Goal: Information Seeking & Learning: Compare options

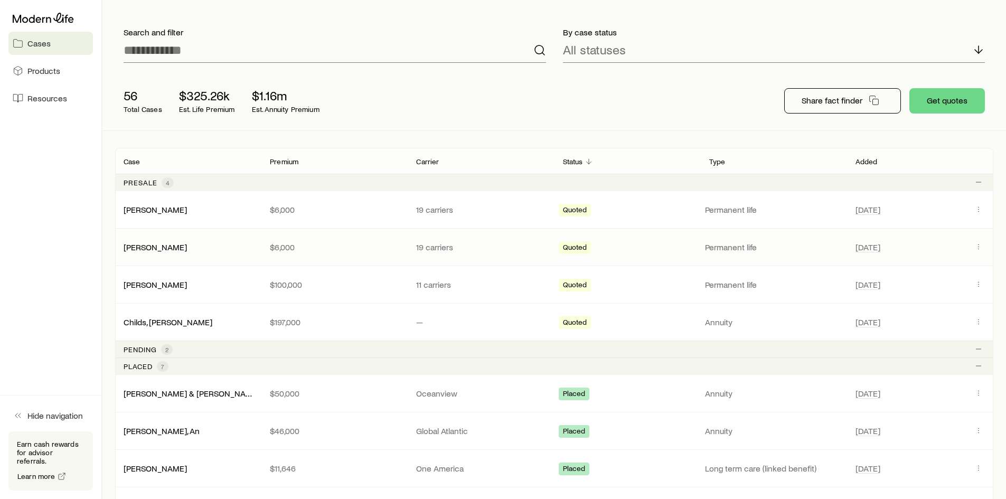
scroll to position [56, 0]
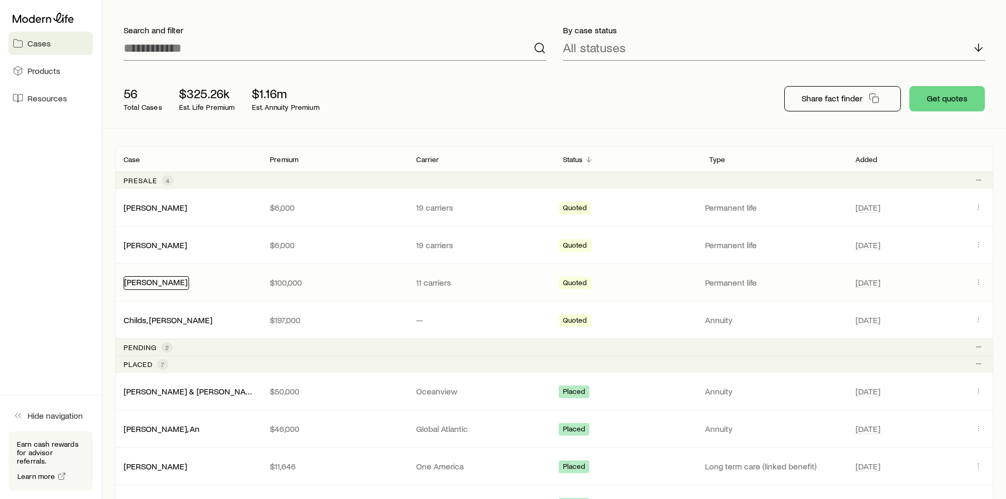
click at [158, 285] on link "[PERSON_NAME]" at bounding box center [155, 282] width 63 height 10
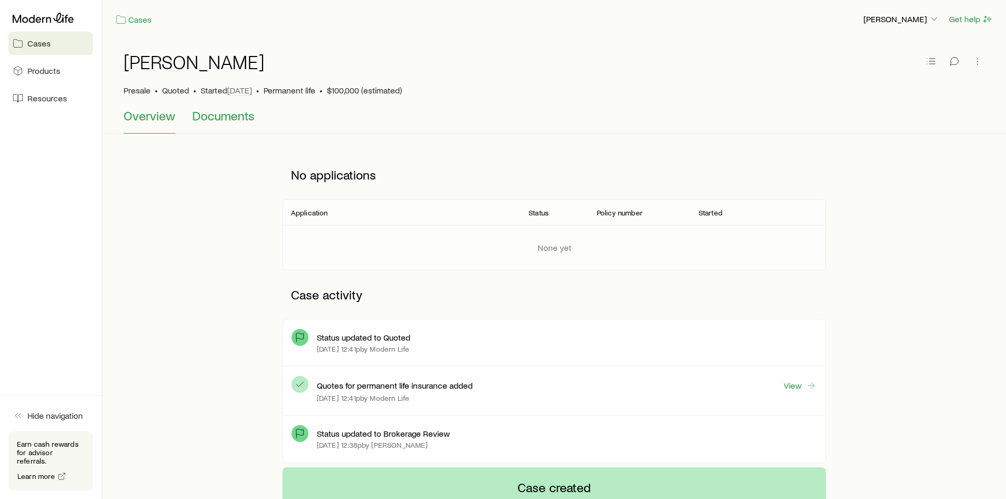
click at [231, 121] on span "Documents" at bounding box center [223, 115] width 62 height 15
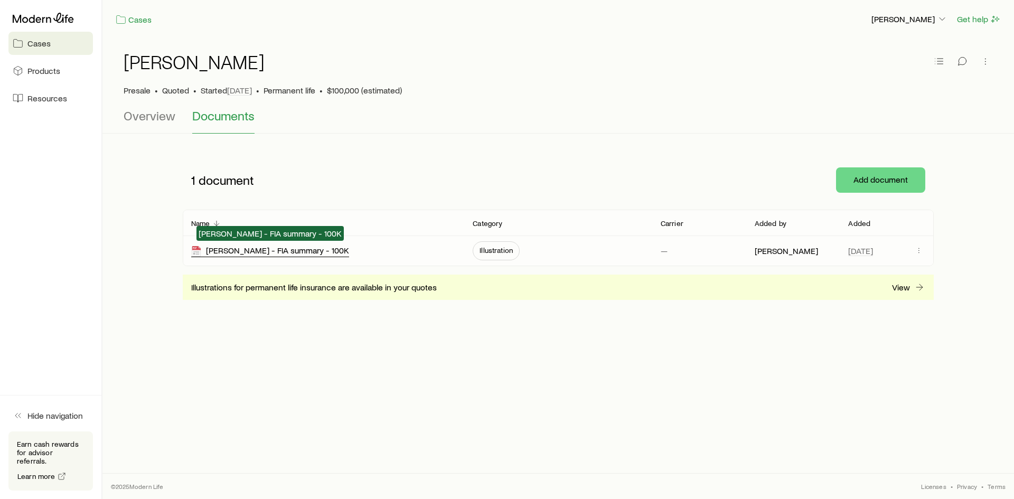
click at [259, 248] on div "[PERSON_NAME] - FIA summary - 100K" at bounding box center [270, 251] width 158 height 12
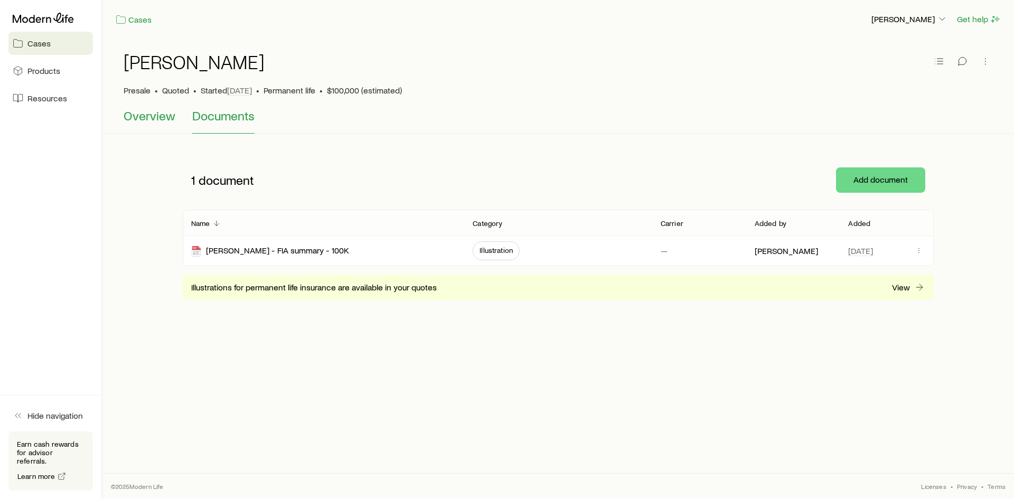
click at [144, 117] on span "Overview" at bounding box center [150, 115] width 52 height 15
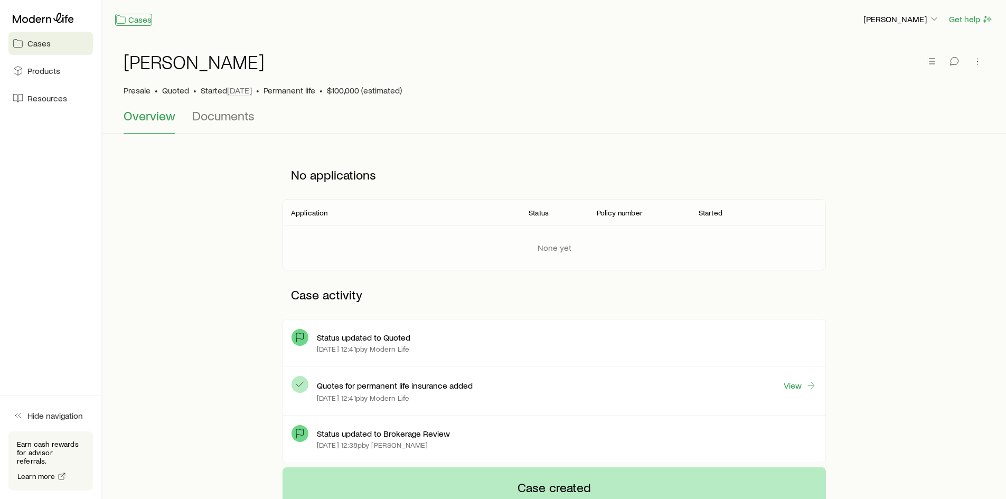
click at [138, 21] on link "Cases" at bounding box center [133, 20] width 37 height 12
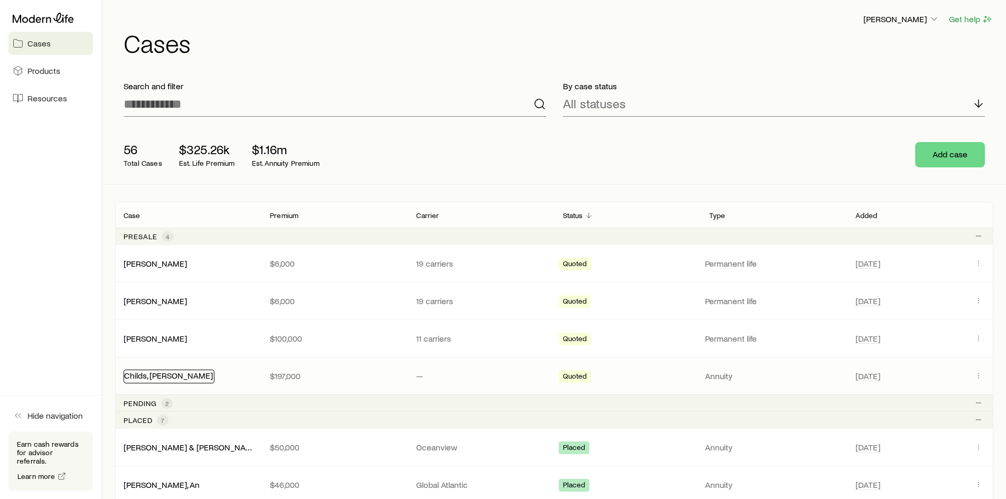
click at [158, 375] on link "Childs, [PERSON_NAME]" at bounding box center [168, 375] width 89 height 10
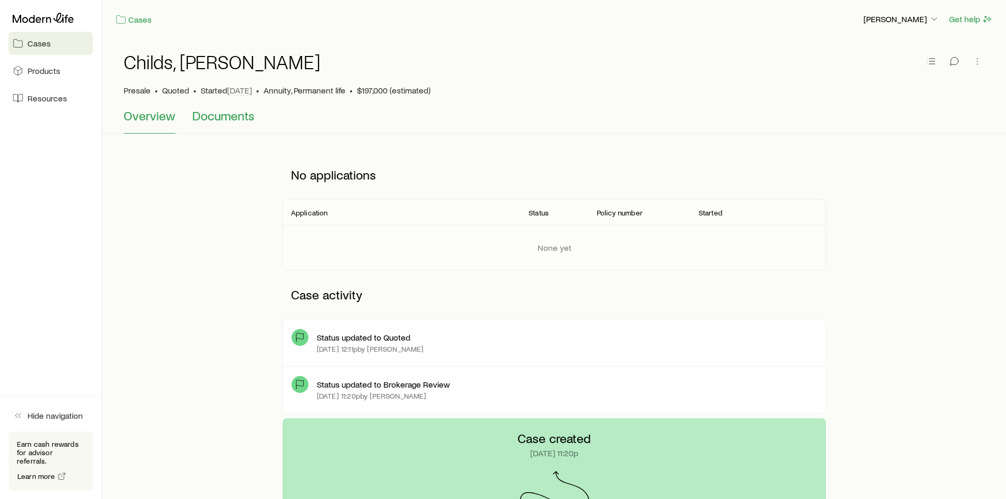
click at [205, 108] on span "Documents" at bounding box center [223, 115] width 62 height 15
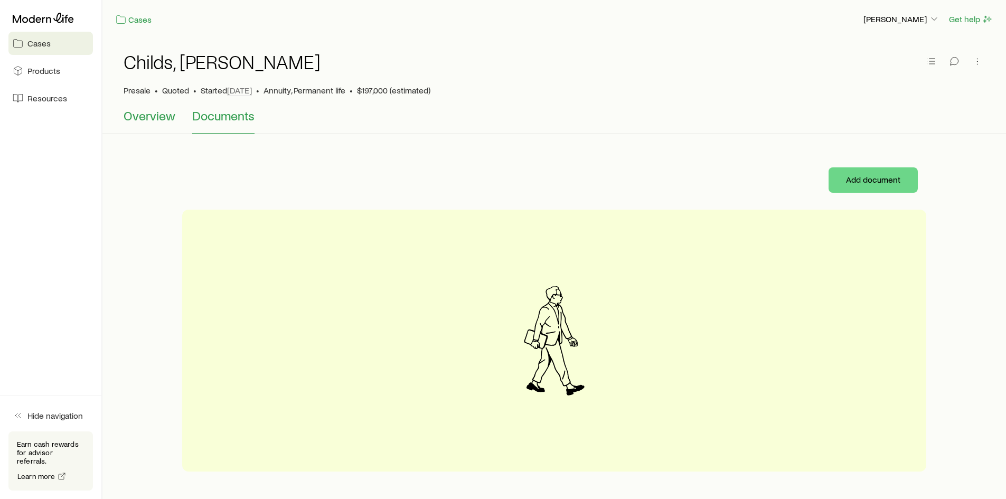
click at [143, 116] on span "Overview" at bounding box center [150, 115] width 52 height 15
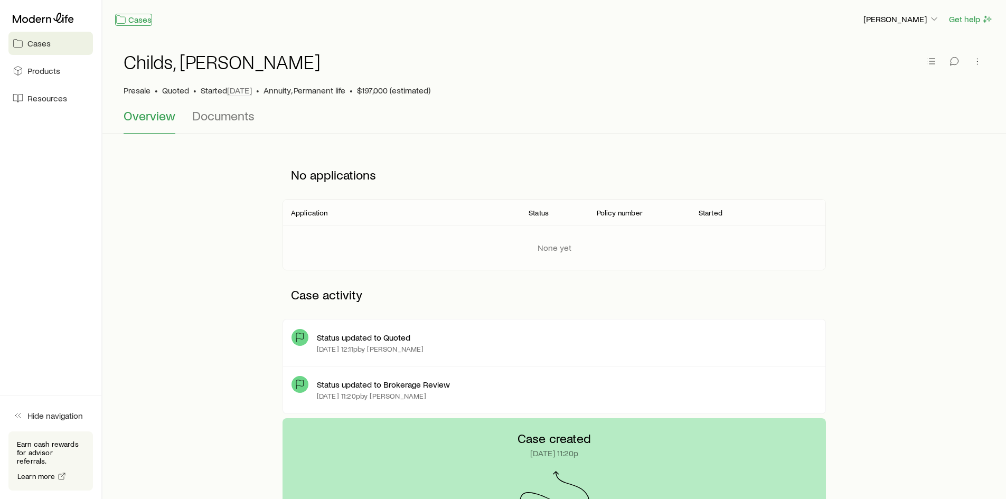
click at [139, 18] on link "Cases" at bounding box center [133, 20] width 37 height 12
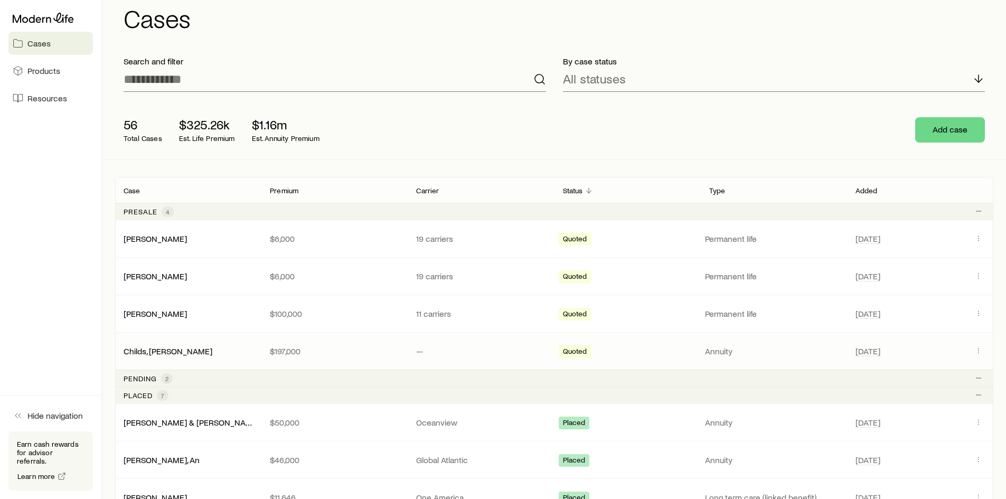
scroll to position [28, 0]
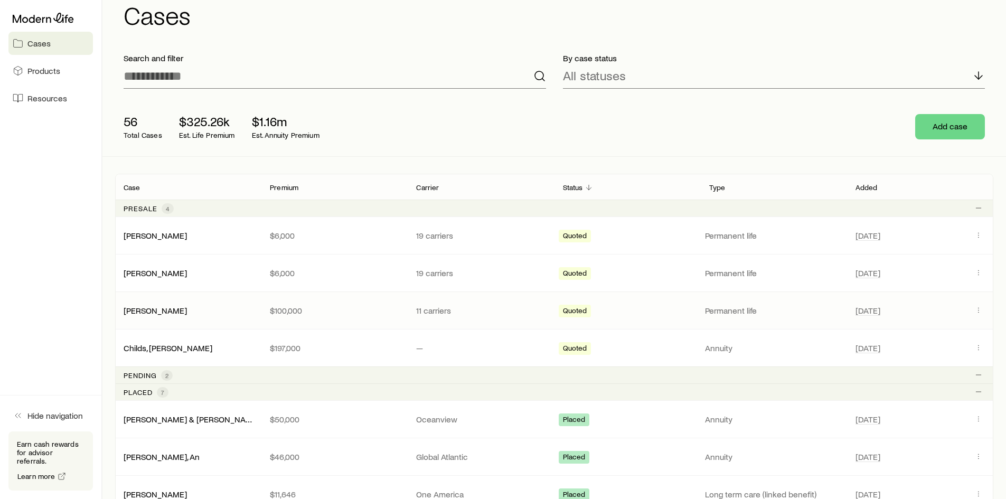
click at [300, 306] on p "$100,000" at bounding box center [334, 310] width 129 height 11
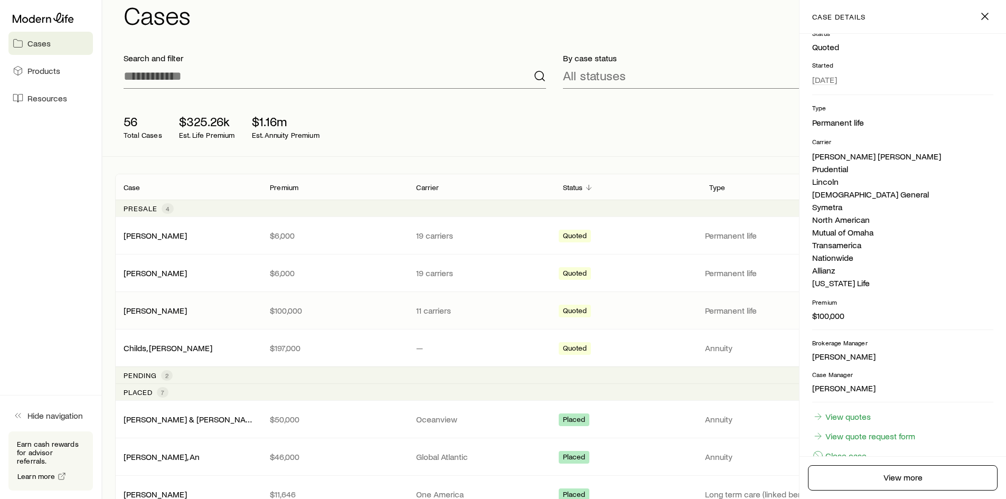
scroll to position [134, 0]
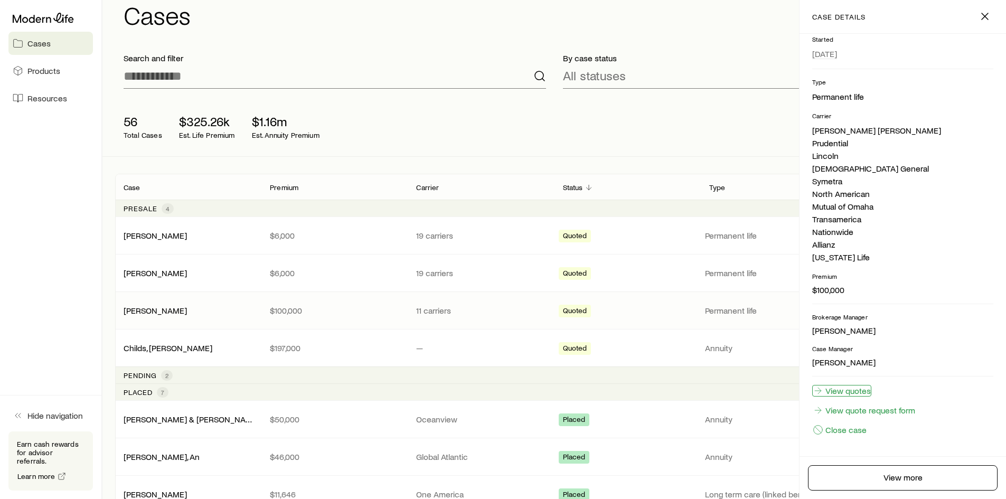
click at [851, 387] on link "View quotes" at bounding box center [841, 391] width 59 height 12
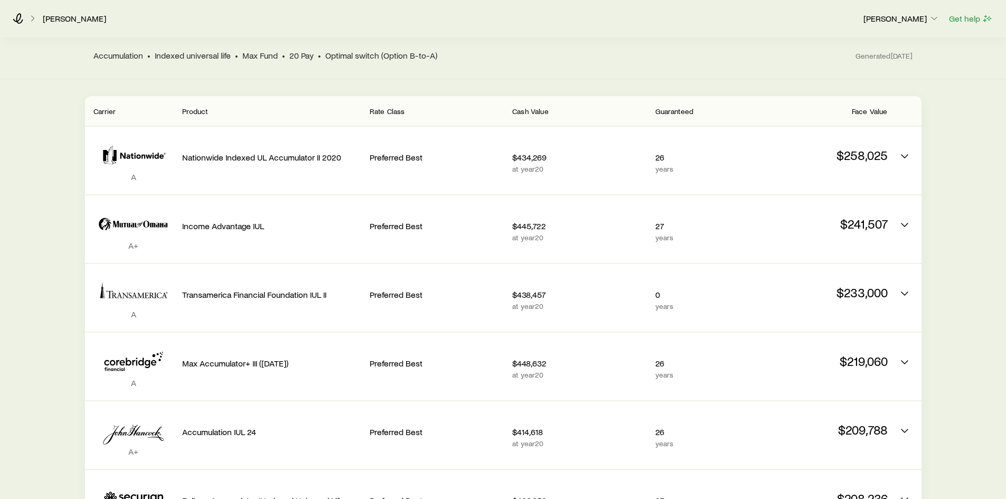
scroll to position [98, 0]
click at [851, 387] on div "$219,060" at bounding box center [820, 366] width 134 height 51
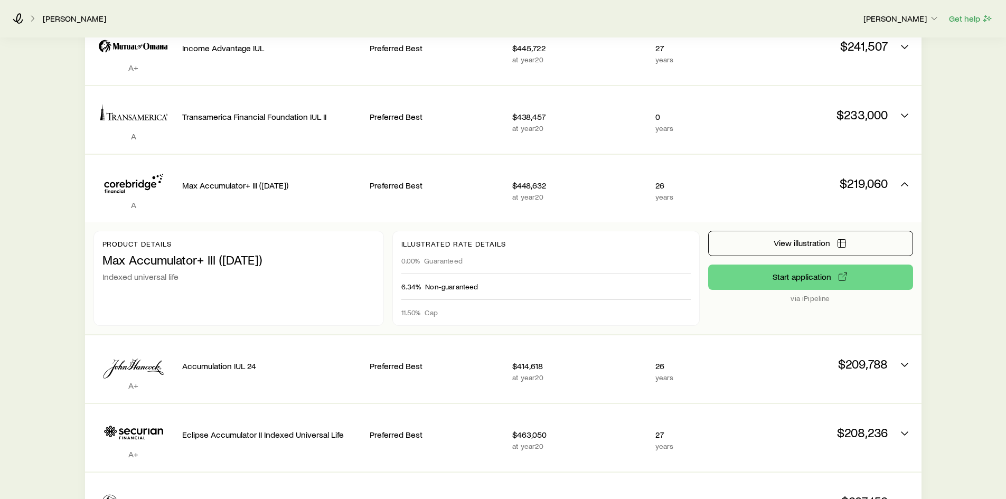
scroll to position [276, 0]
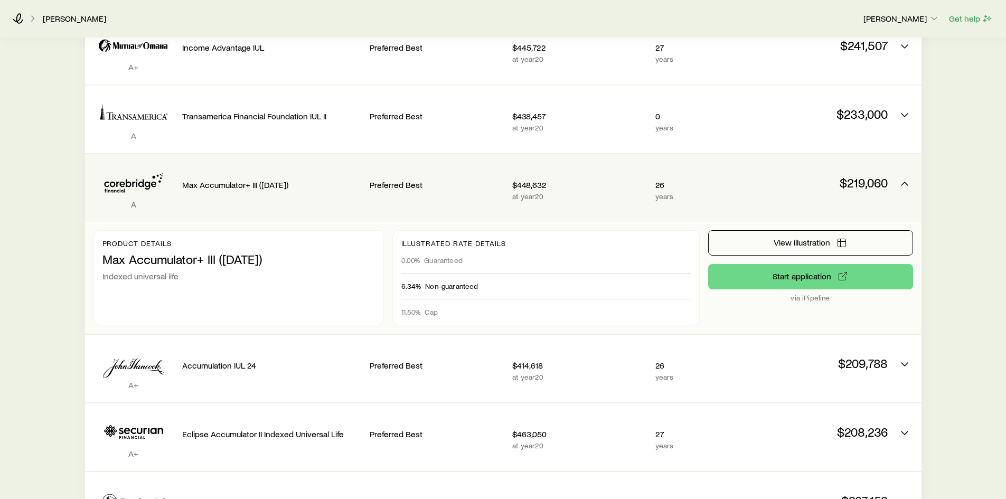
click at [312, 279] on p "Indexed universal life" at bounding box center [238, 276] width 272 height 11
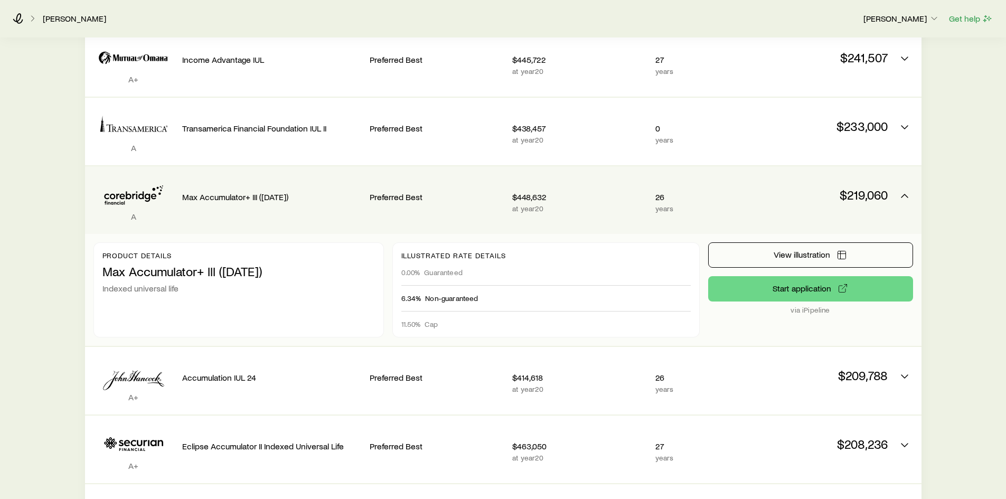
scroll to position [257, 0]
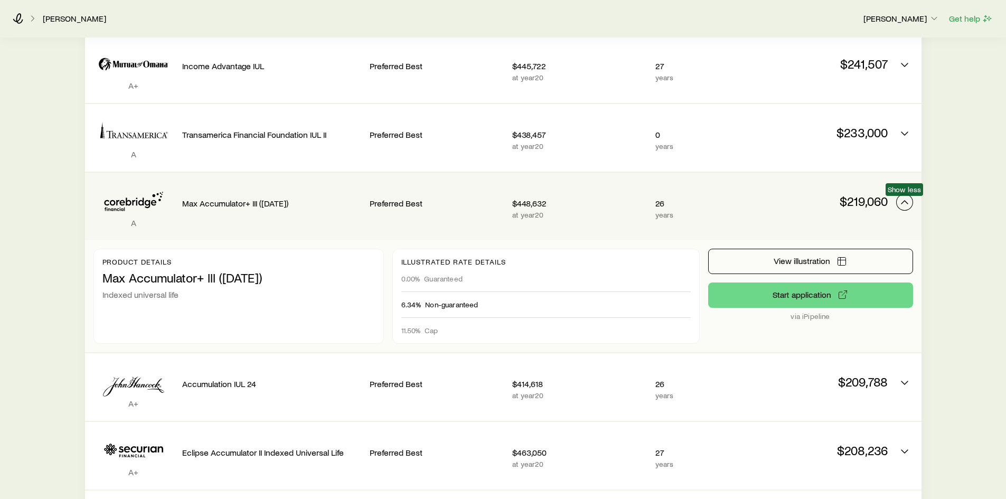
click at [908, 205] on icon "Permanent quotes" at bounding box center [904, 202] width 13 height 13
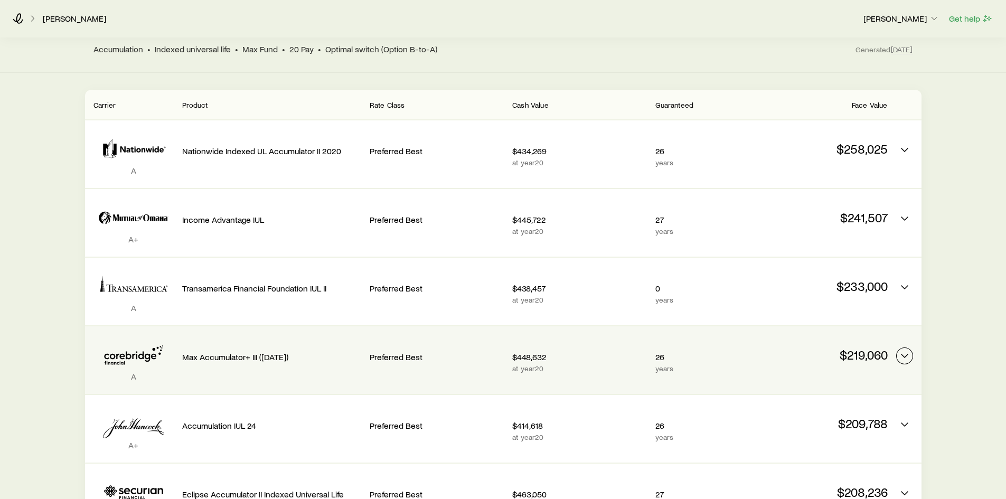
scroll to position [104, 0]
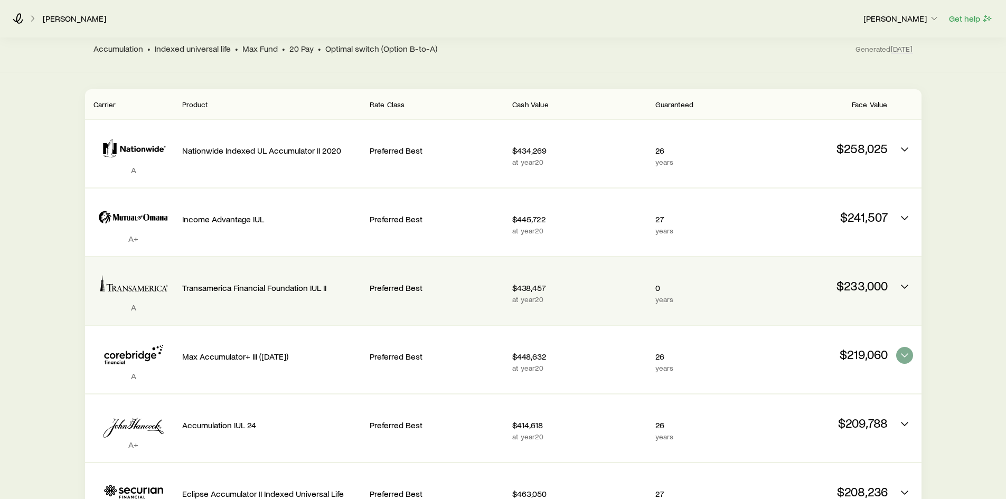
click at [302, 293] on p "Transamerica Financial Foundation IUL II" at bounding box center [271, 288] width 179 height 11
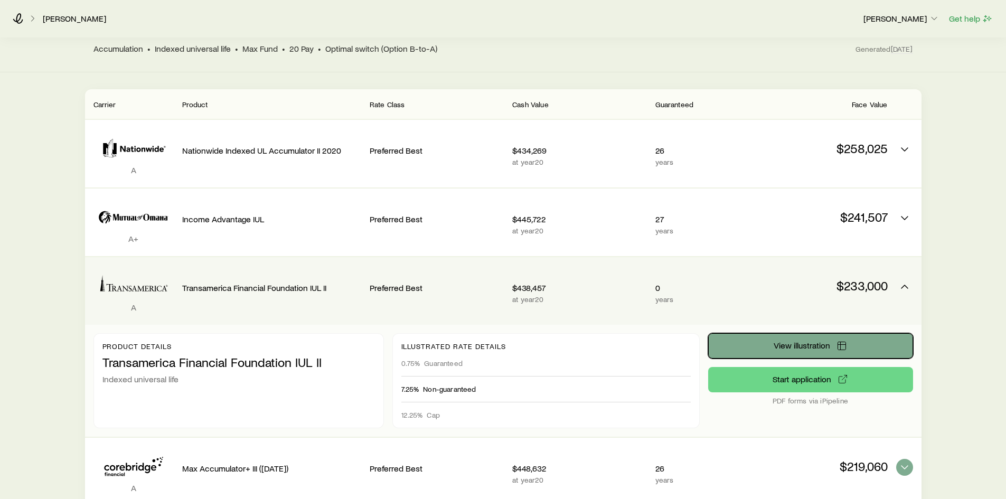
click at [815, 338] on button "View illustration" at bounding box center [810, 345] width 205 height 25
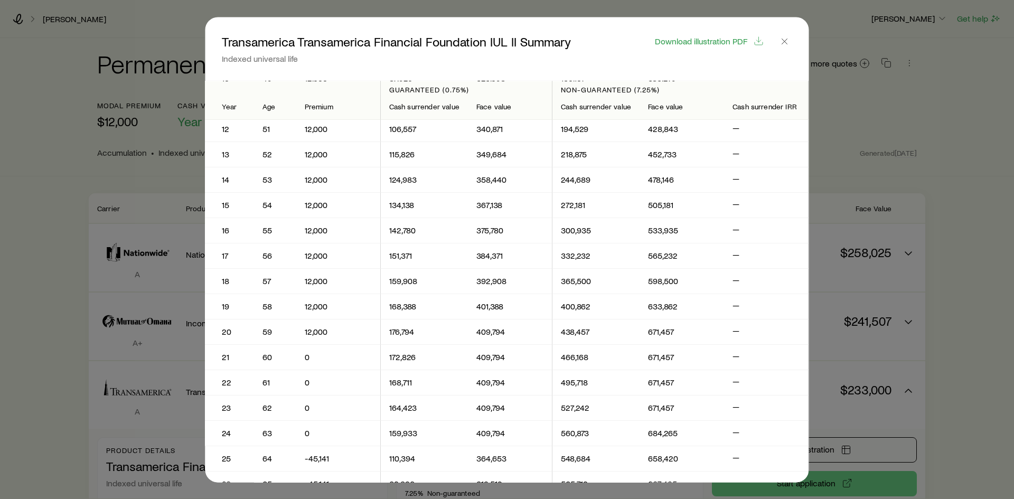
scroll to position [281, 0]
click at [789, 40] on icon "button" at bounding box center [784, 41] width 11 height 11
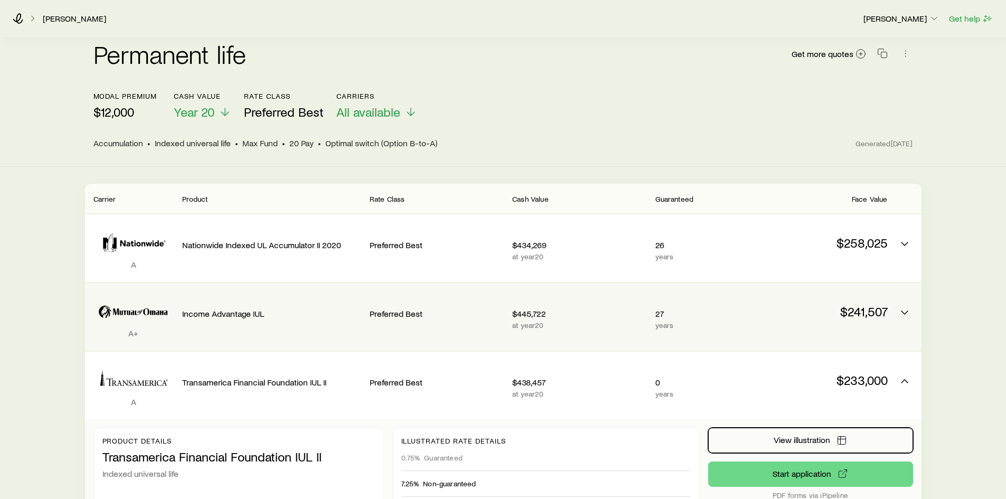
scroll to position [9, 0]
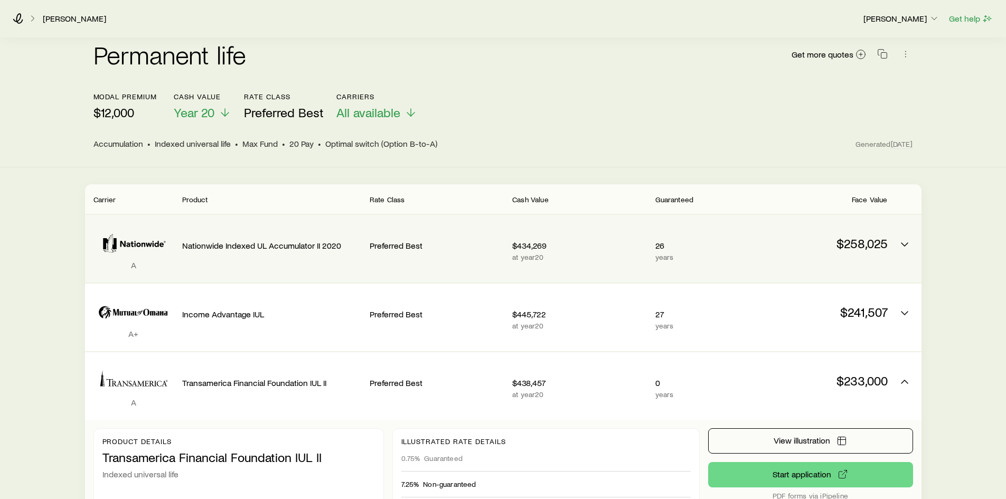
click at [293, 241] on p "Nationwide Indexed UL Accumulator II 2020" at bounding box center [271, 245] width 179 height 11
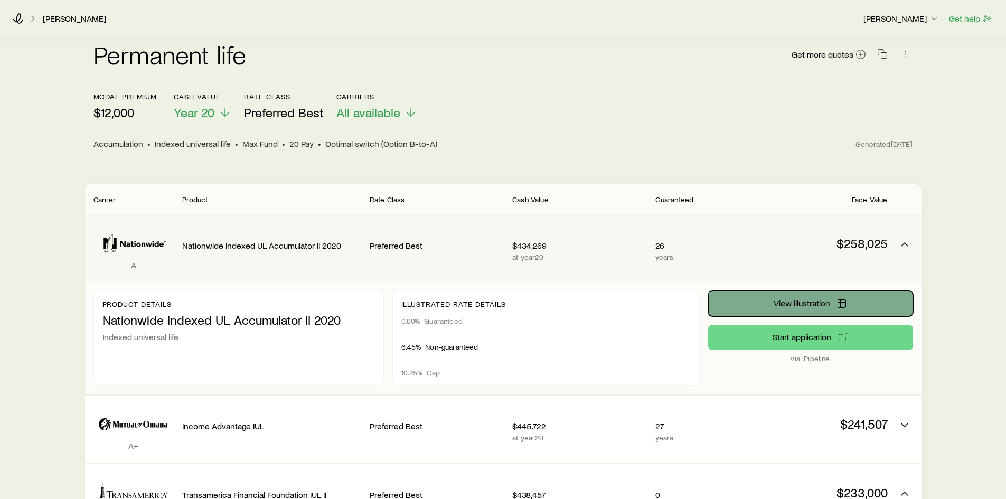
click at [825, 305] on span "View illustration" at bounding box center [802, 303] width 57 height 8
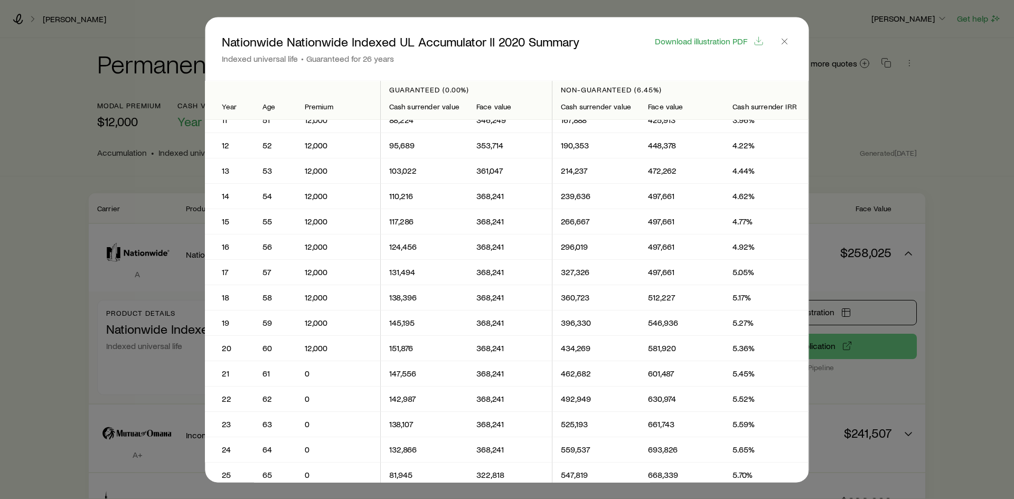
scroll to position [265, 0]
click at [784, 44] on icon "button" at bounding box center [784, 41] width 11 height 11
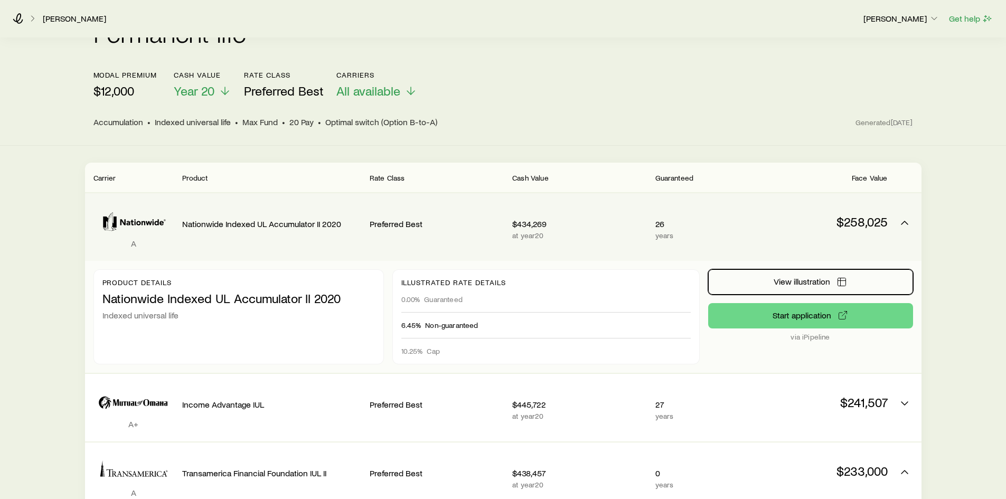
scroll to position [53, 0]
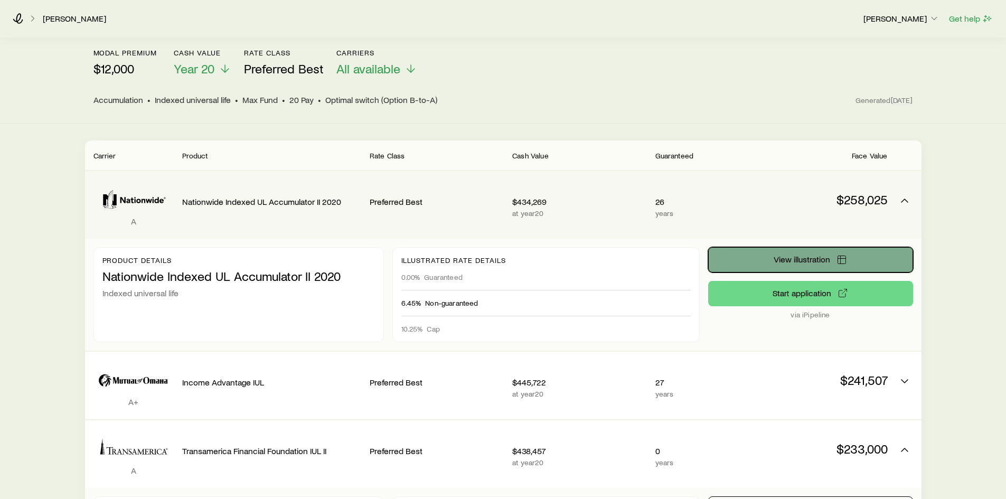
click at [792, 257] on span "View illustration" at bounding box center [802, 259] width 57 height 8
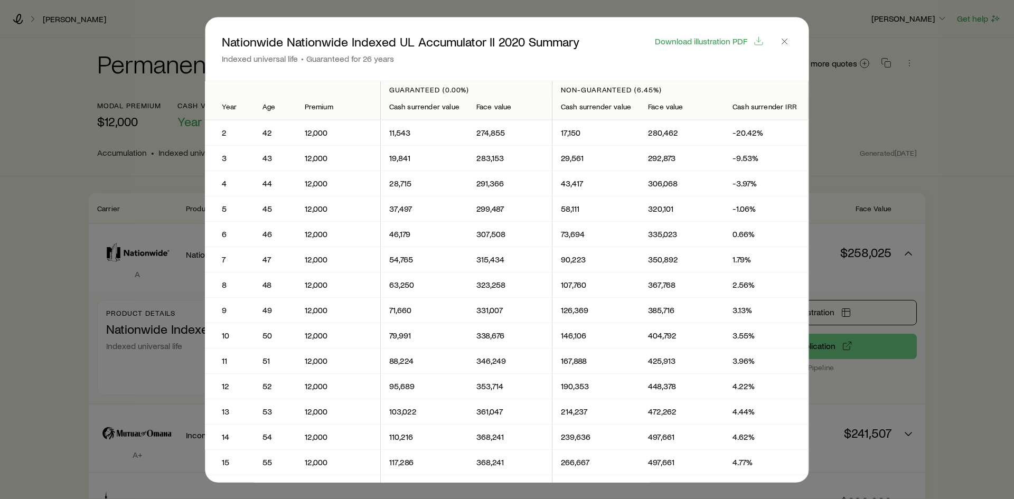
scroll to position [0, 0]
click at [786, 45] on icon "button" at bounding box center [784, 41] width 11 height 11
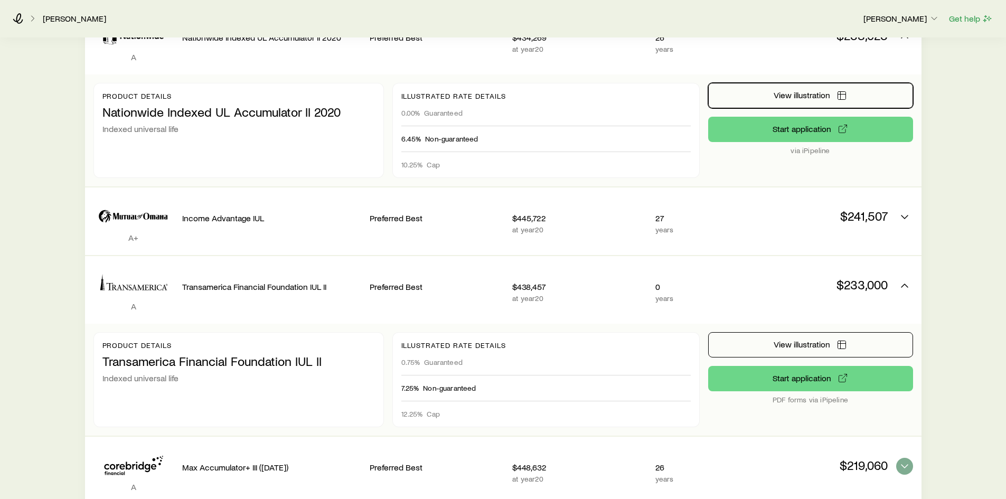
scroll to position [264, 0]
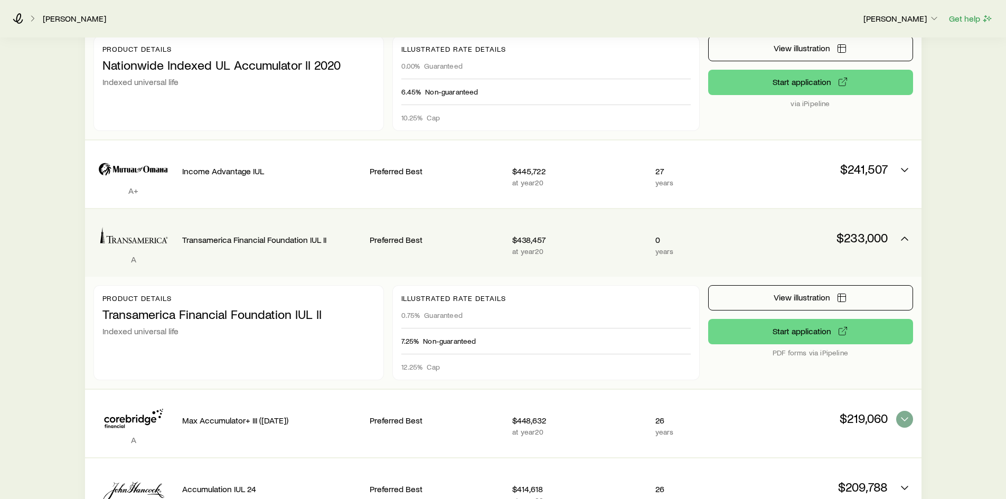
click at [597, 325] on div "0.75% Guaranteed" at bounding box center [545, 315] width 289 height 25
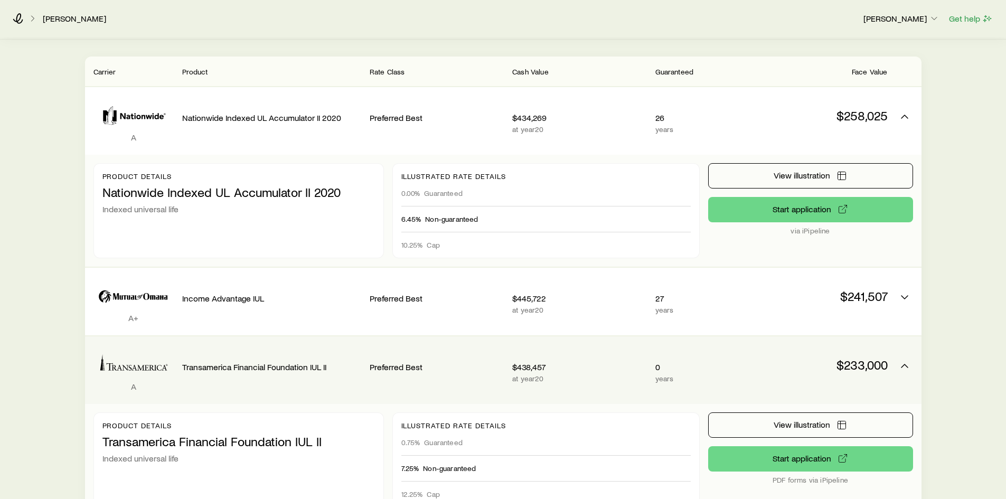
scroll to position [0, 0]
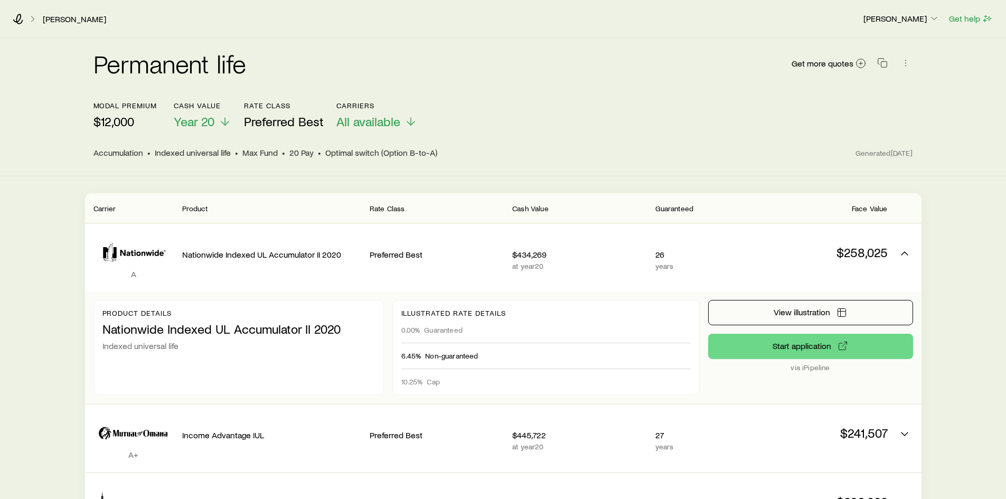
click at [643, 125] on div "modal premium $12,000 Cash Value Year 20 Rate Class Preferred Best Carriers All…" at bounding box center [503, 115] width 820 height 28
click at [859, 63] on line at bounding box center [861, 63] width 4 height 0
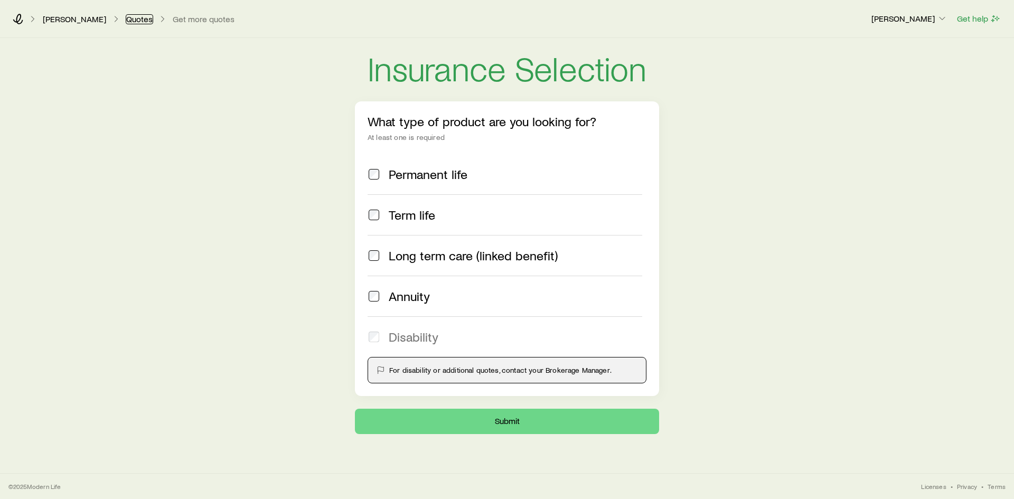
click at [126, 22] on link "Quotes" at bounding box center [139, 19] width 27 height 10
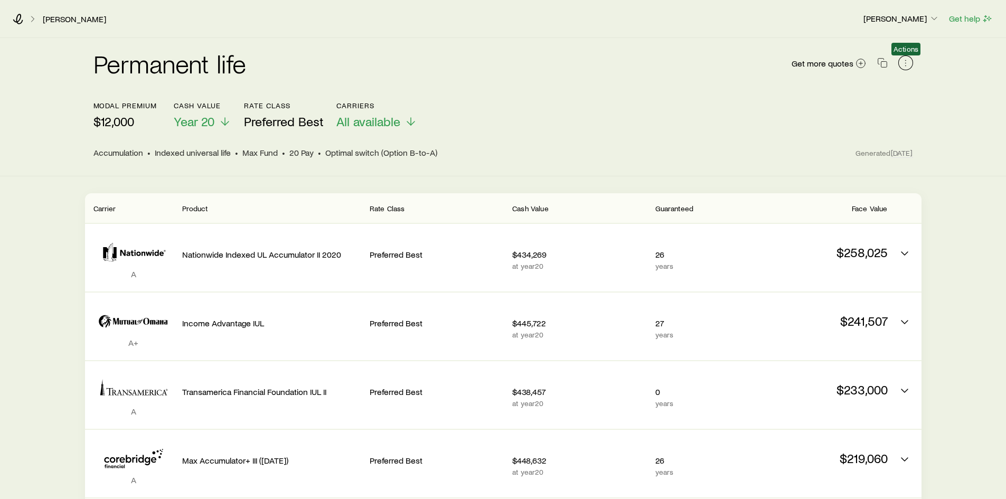
click at [905, 63] on icon "button" at bounding box center [905, 63] width 11 height 11
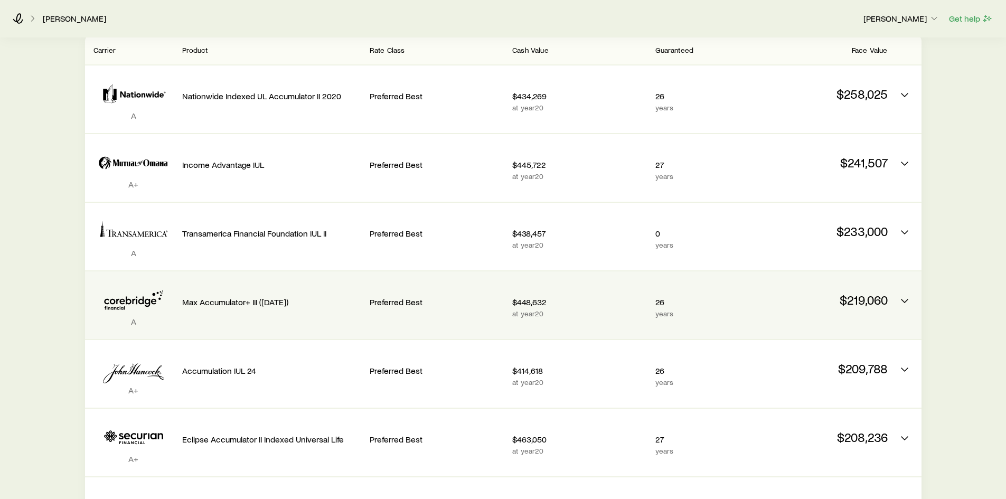
scroll to position [106, 0]
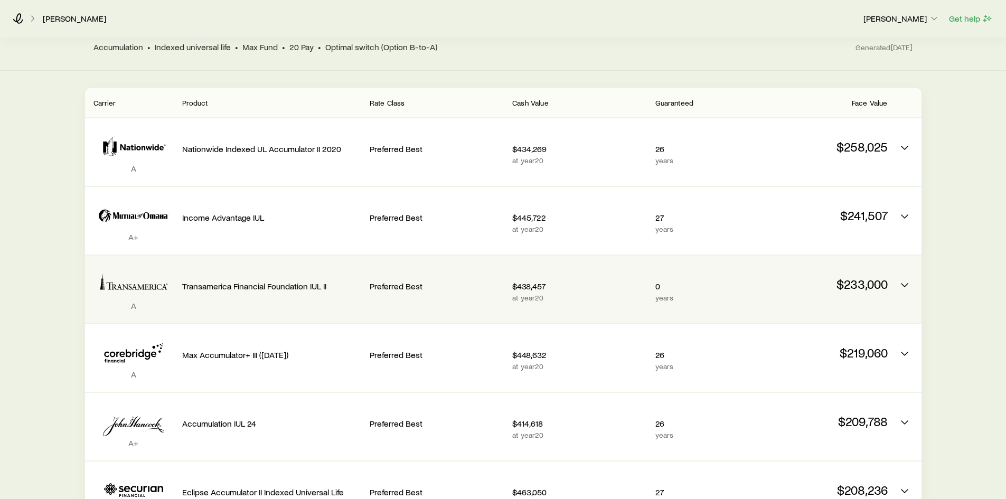
click at [554, 289] on p "$438,457" at bounding box center [579, 286] width 134 height 11
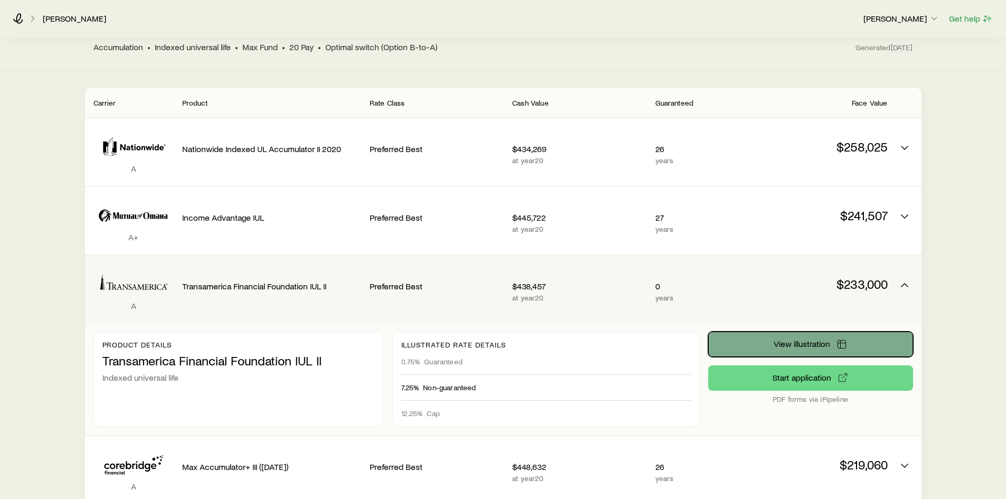
click at [829, 349] on button "View illustration" at bounding box center [810, 344] width 205 height 25
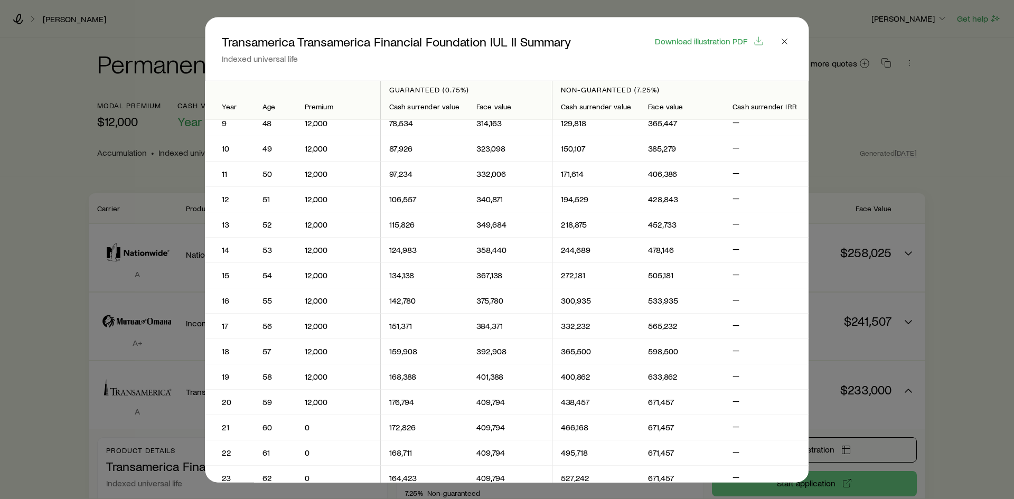
scroll to position [158, 0]
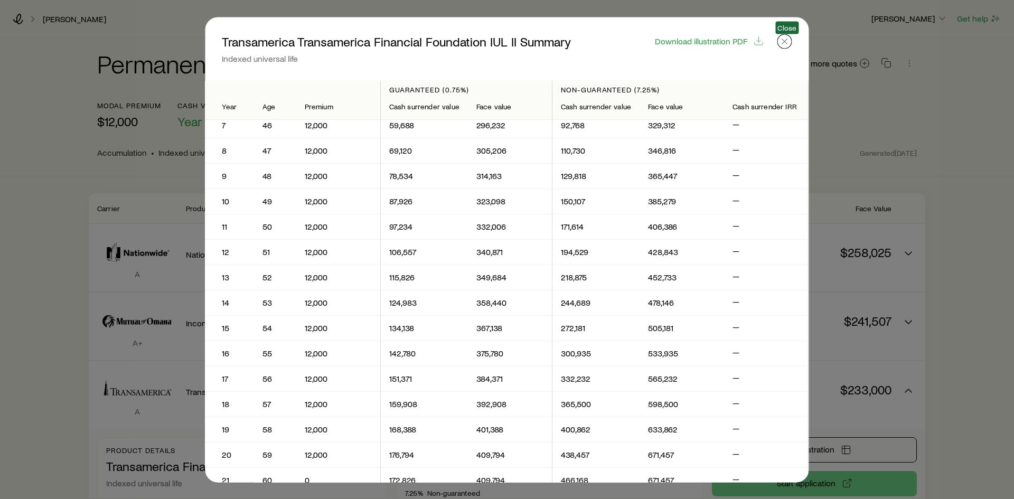
click at [787, 45] on icon "button" at bounding box center [784, 41] width 11 height 11
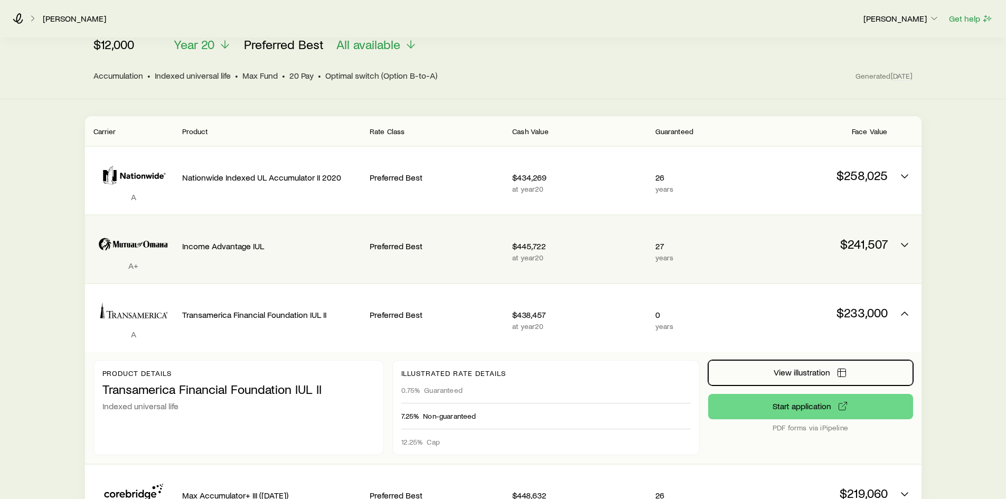
scroll to position [53, 0]
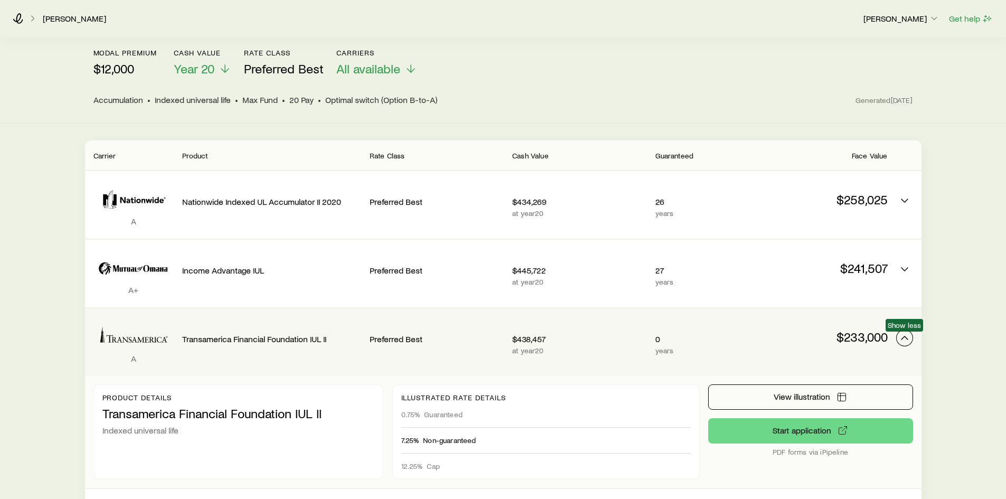
click at [905, 334] on icon "Permanent quotes" at bounding box center [904, 338] width 13 height 13
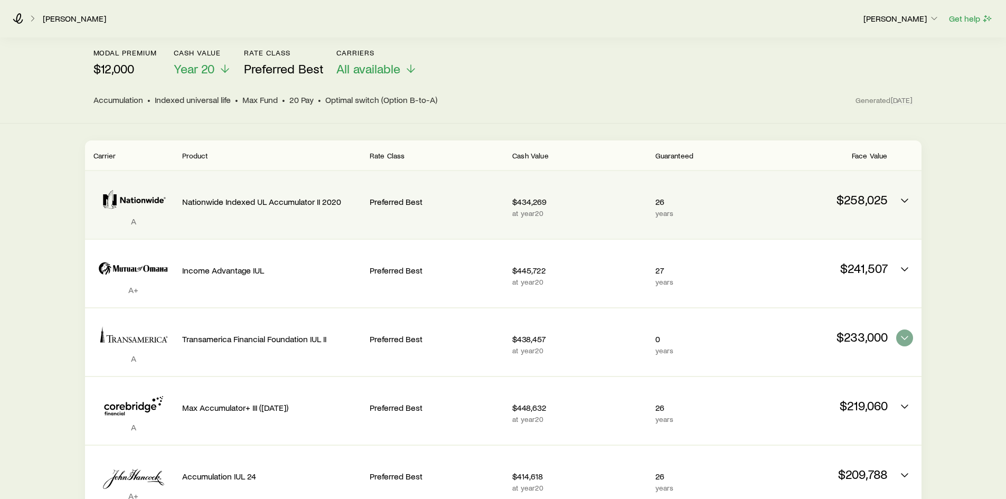
click at [874, 198] on p "$258,025" at bounding box center [820, 199] width 134 height 15
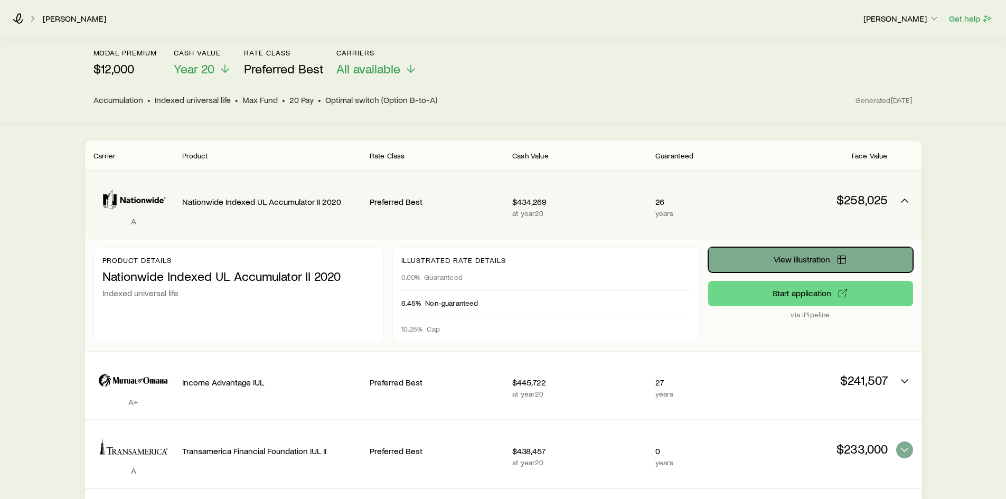
click at [788, 259] on span "View illustration" at bounding box center [802, 259] width 57 height 8
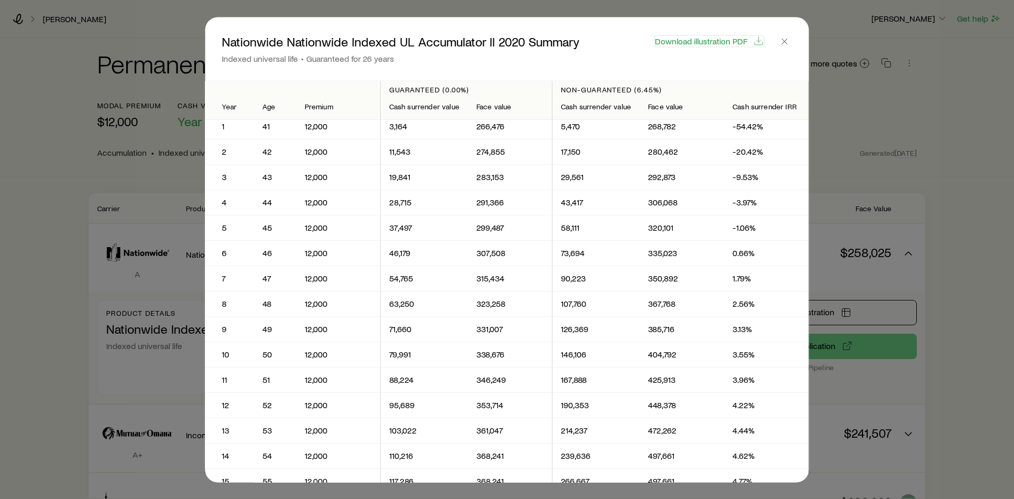
scroll to position [0, 0]
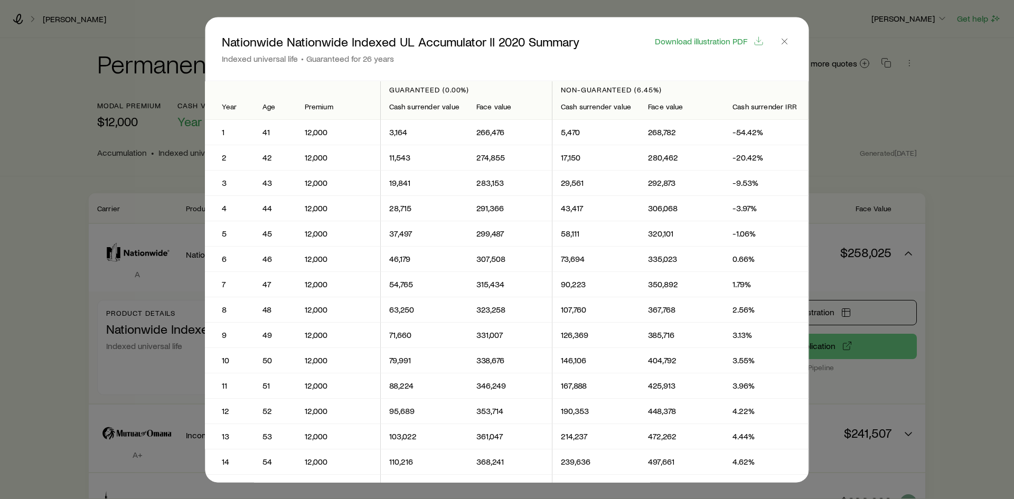
click at [870, 117] on div at bounding box center [507, 249] width 1014 height 499
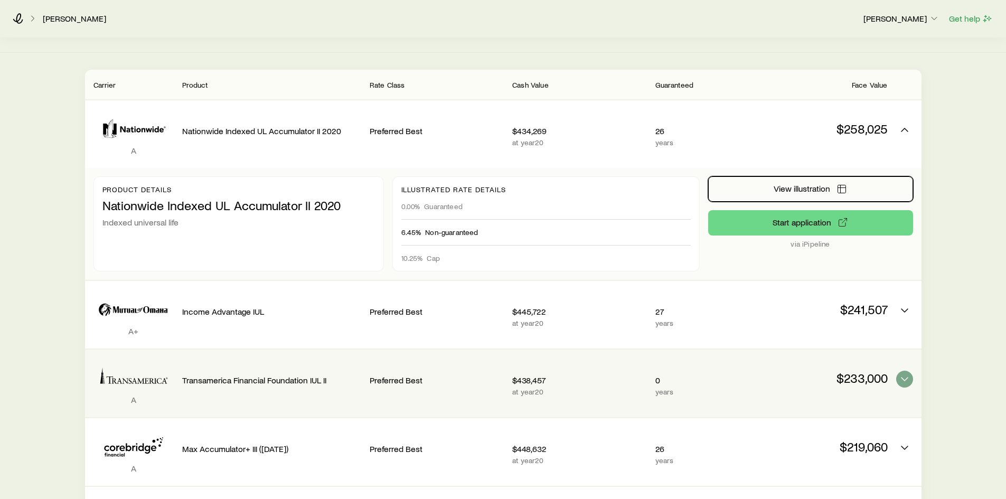
scroll to position [53, 0]
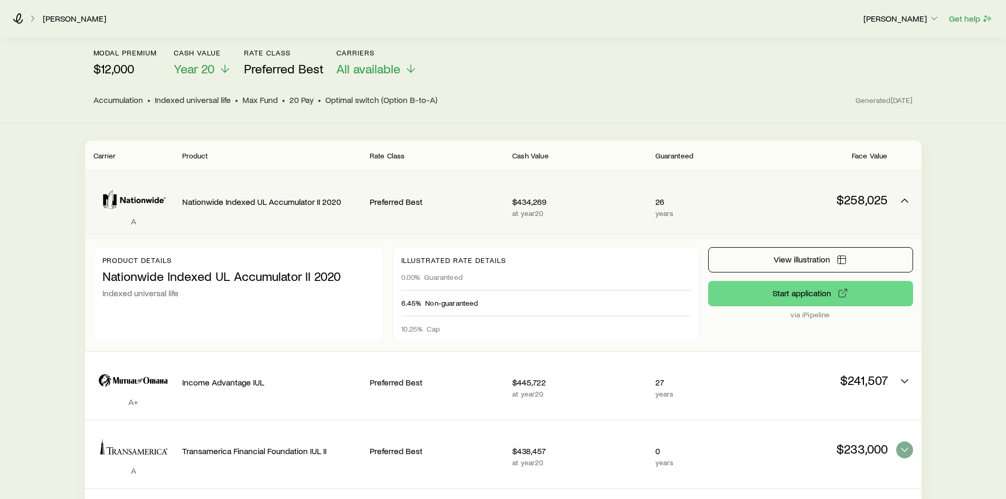
click at [732, 209] on div "26 years" at bounding box center [700, 205] width 90 height 51
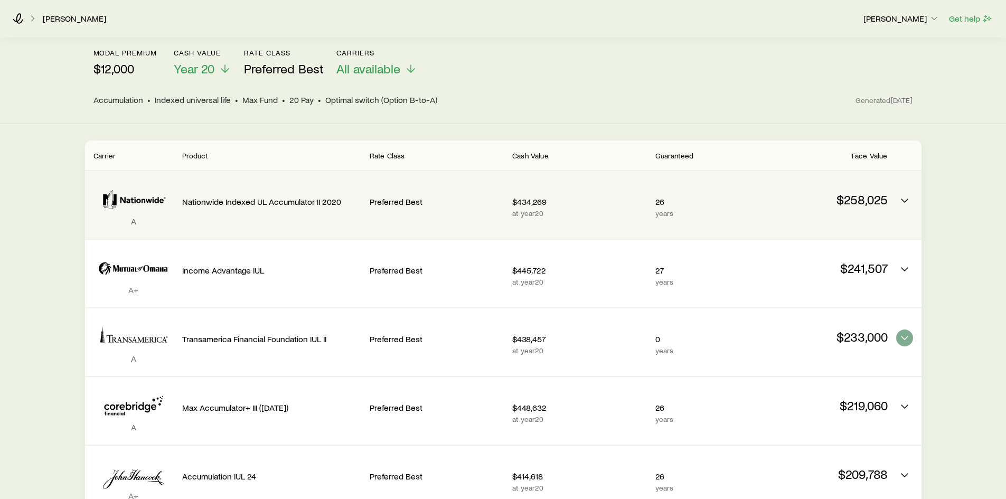
click at [865, 195] on p "$258,025" at bounding box center [820, 199] width 134 height 15
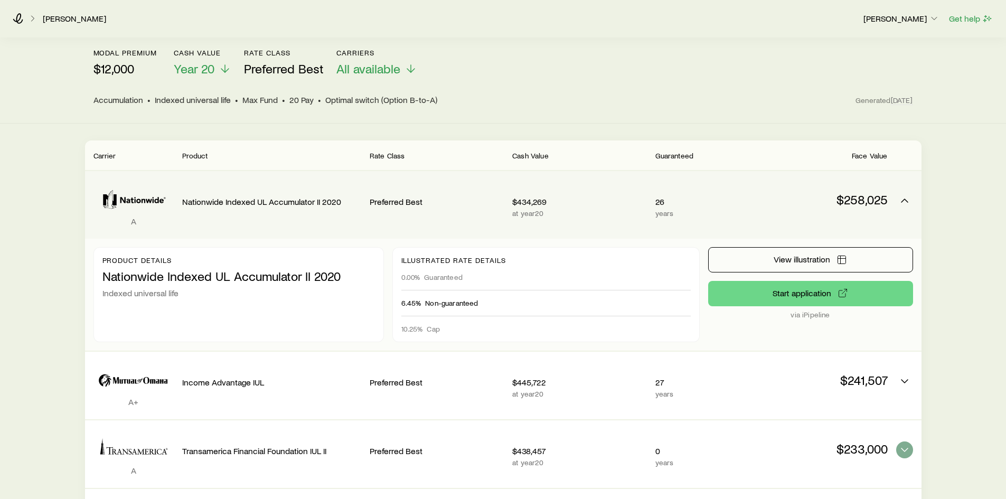
click at [321, 203] on p "Nationwide Indexed UL Accumulator II 2020" at bounding box center [271, 201] width 179 height 11
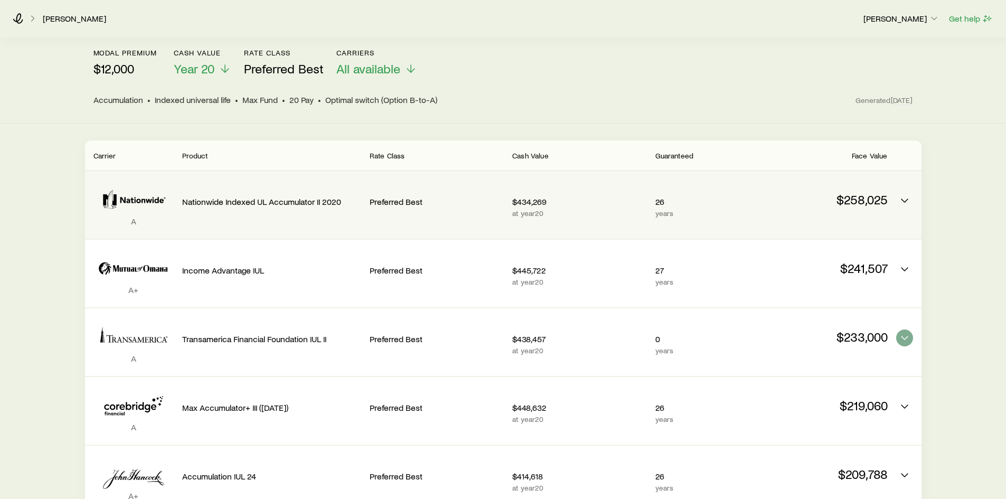
click at [321, 203] on p "Nationwide Indexed UL Accumulator II 2020" at bounding box center [271, 201] width 179 height 11
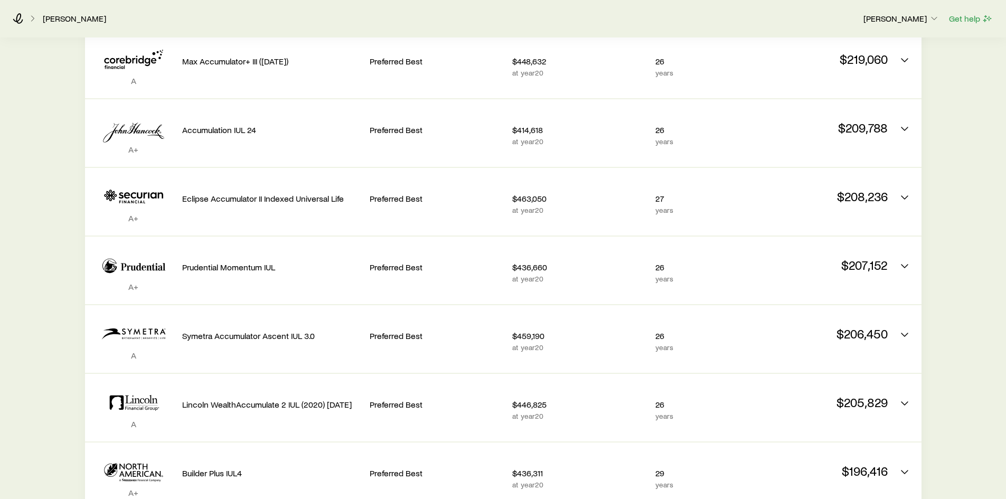
scroll to position [528, 0]
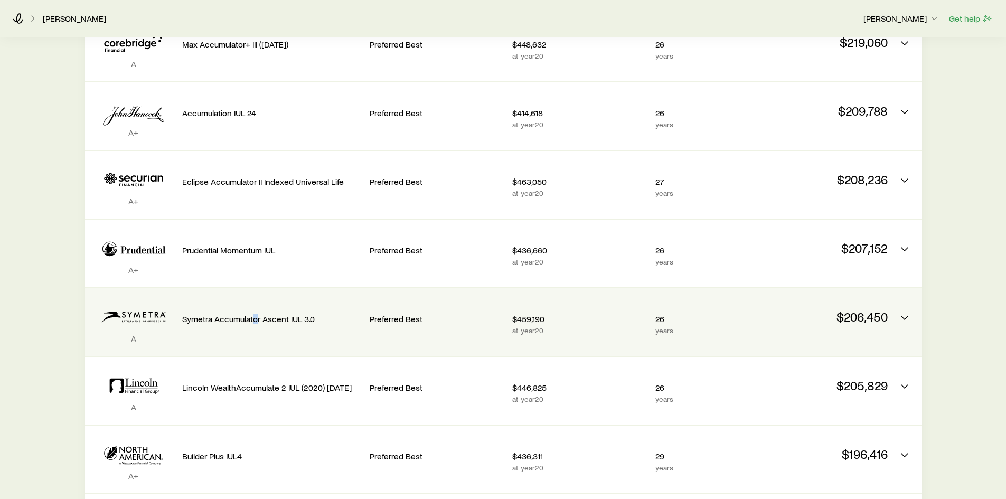
click at [255, 319] on p "Symetra Accumulator Ascent IUL 3.0" at bounding box center [271, 319] width 179 height 11
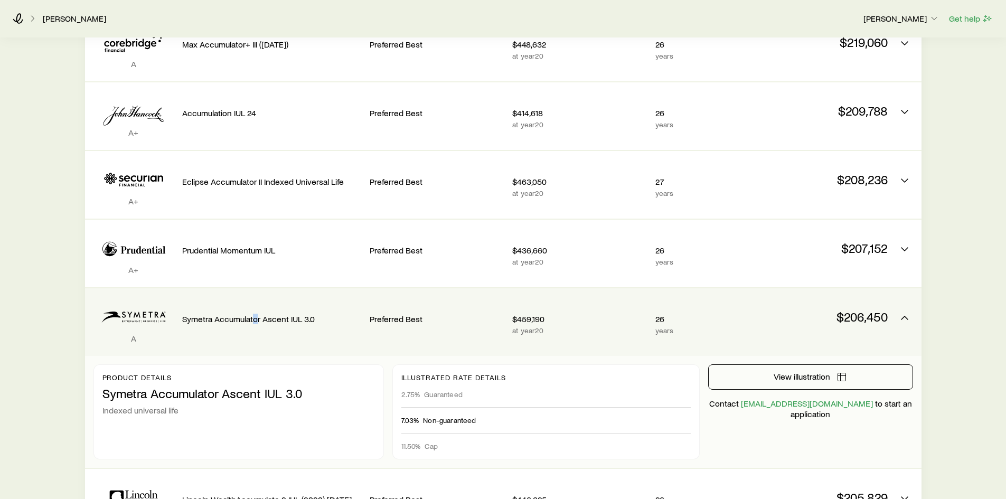
scroll to position [581, 0]
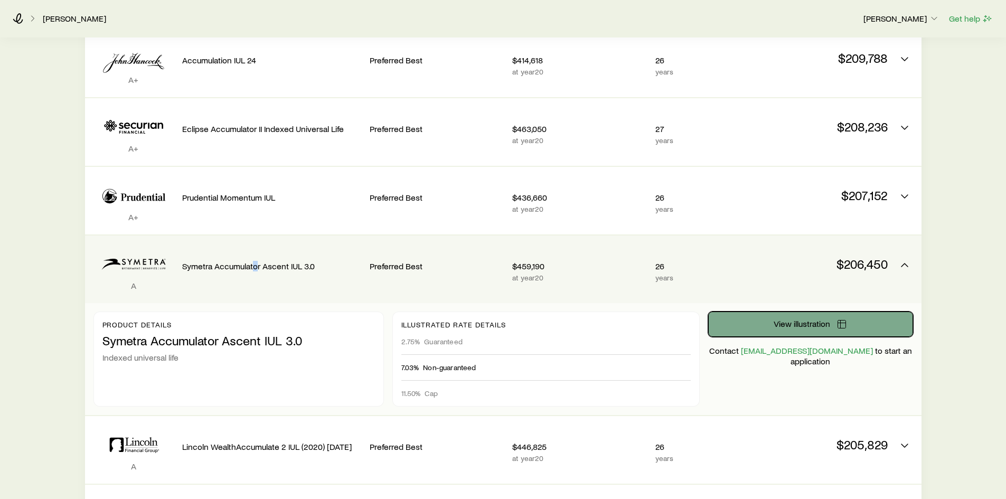
click at [823, 324] on span "View illustration" at bounding box center [802, 323] width 57 height 8
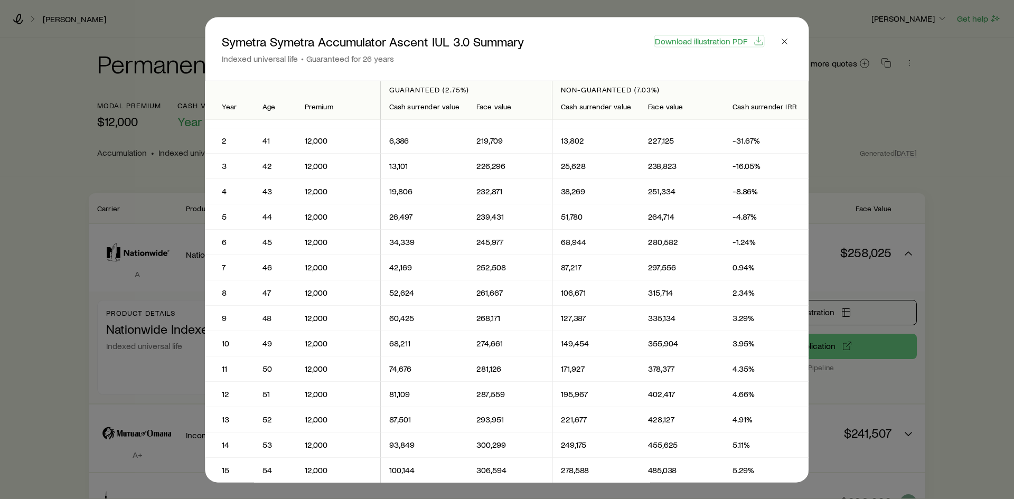
scroll to position [0, 0]
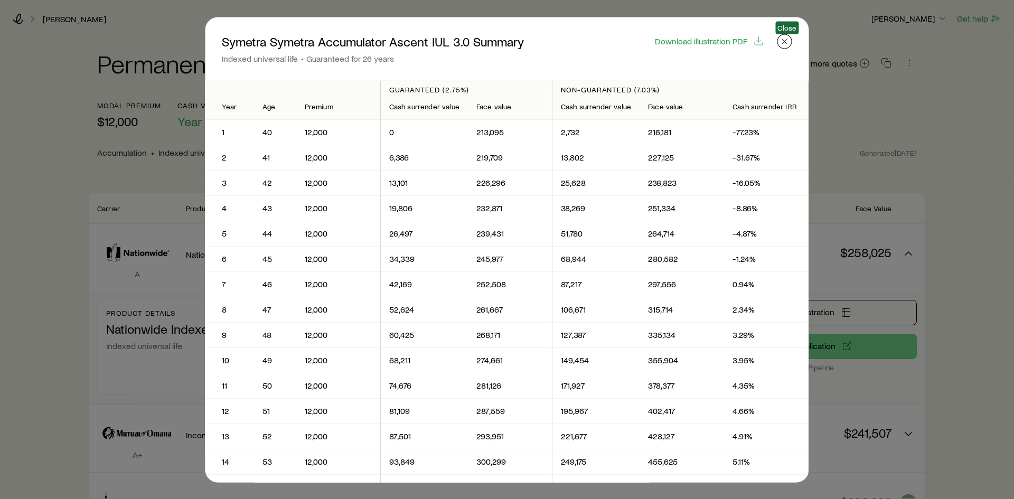
click at [785, 45] on icon "button" at bounding box center [784, 41] width 11 height 11
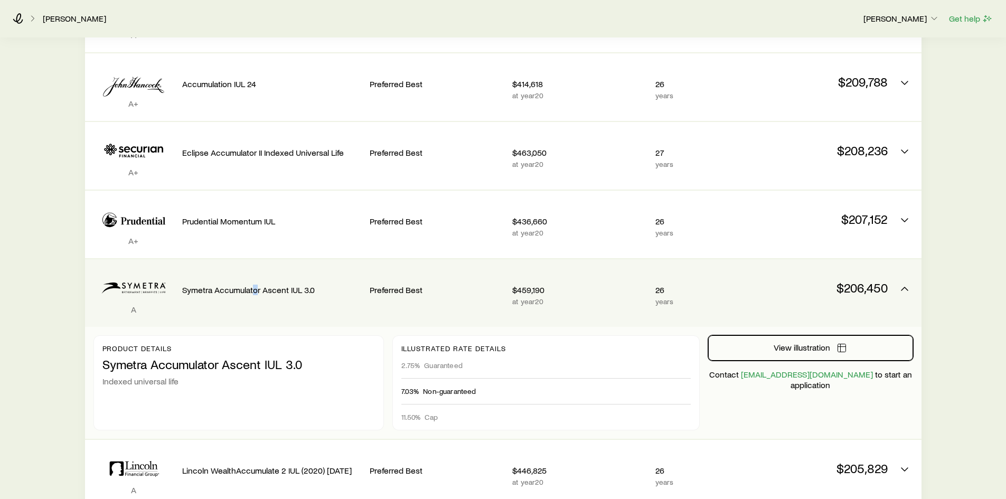
scroll to position [581, 0]
